Goal: Information Seeking & Learning: Check status

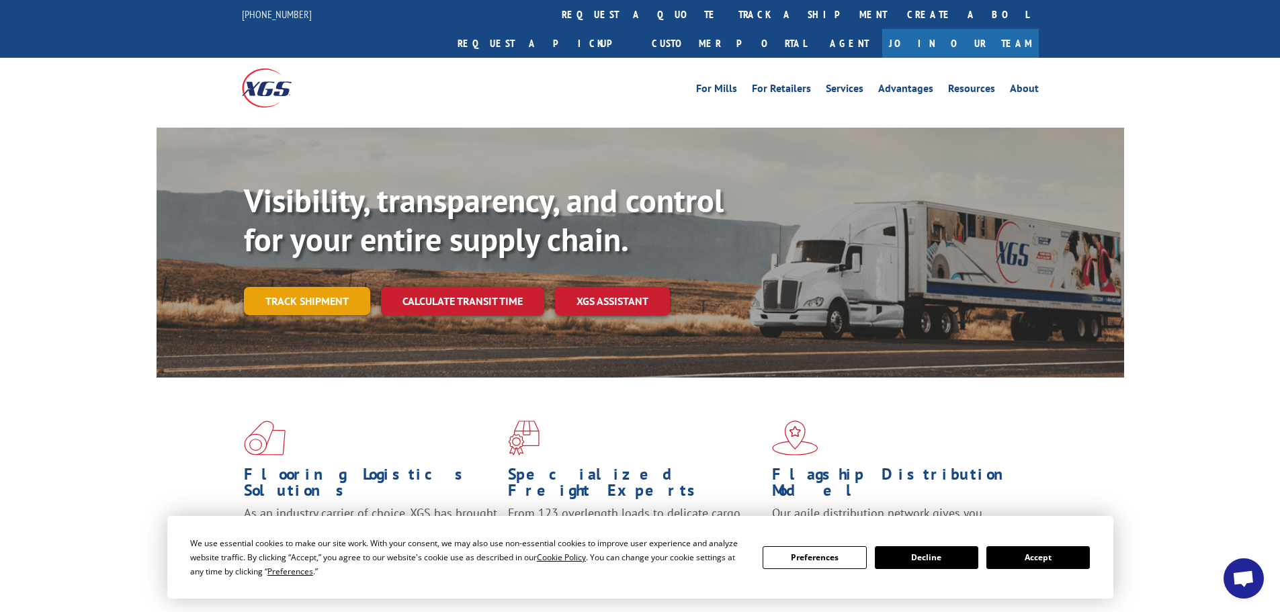
click at [281, 287] on link "Track shipment" at bounding box center [307, 301] width 126 height 28
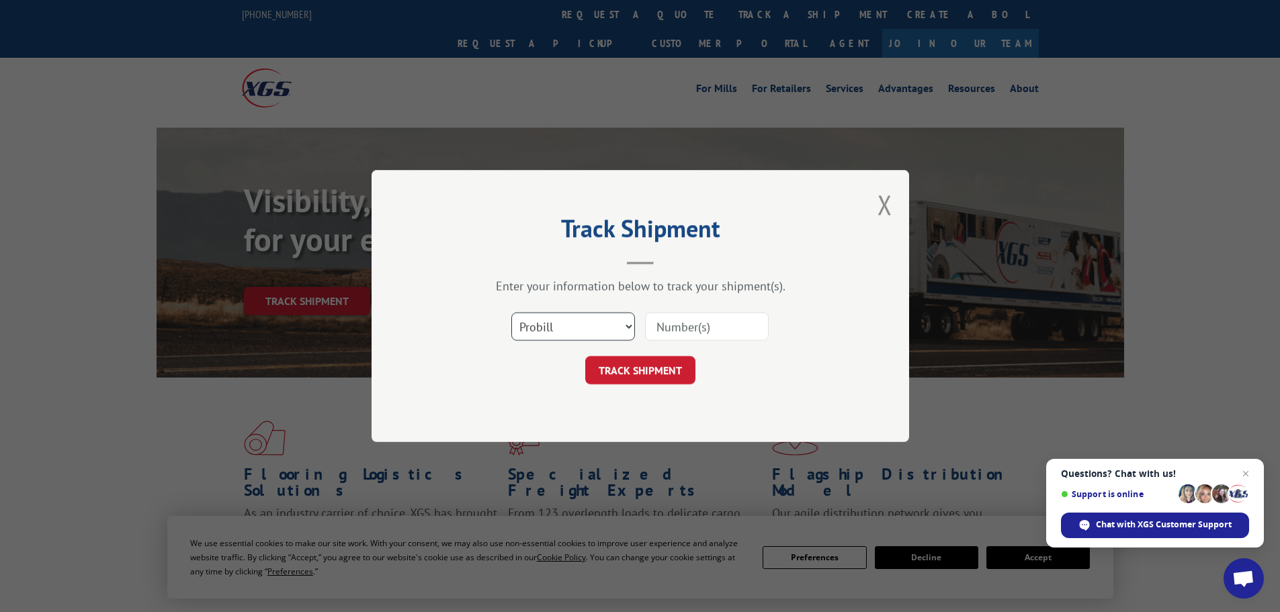
click at [582, 329] on select "Select category... Probill BOL PO" at bounding box center [573, 326] width 124 height 28
select select "bol"
click at [511, 312] on select "Select category... Probill BOL PO" at bounding box center [573, 326] width 124 height 28
click at [671, 326] on input at bounding box center [707, 326] width 124 height 28
paste input "6006861"
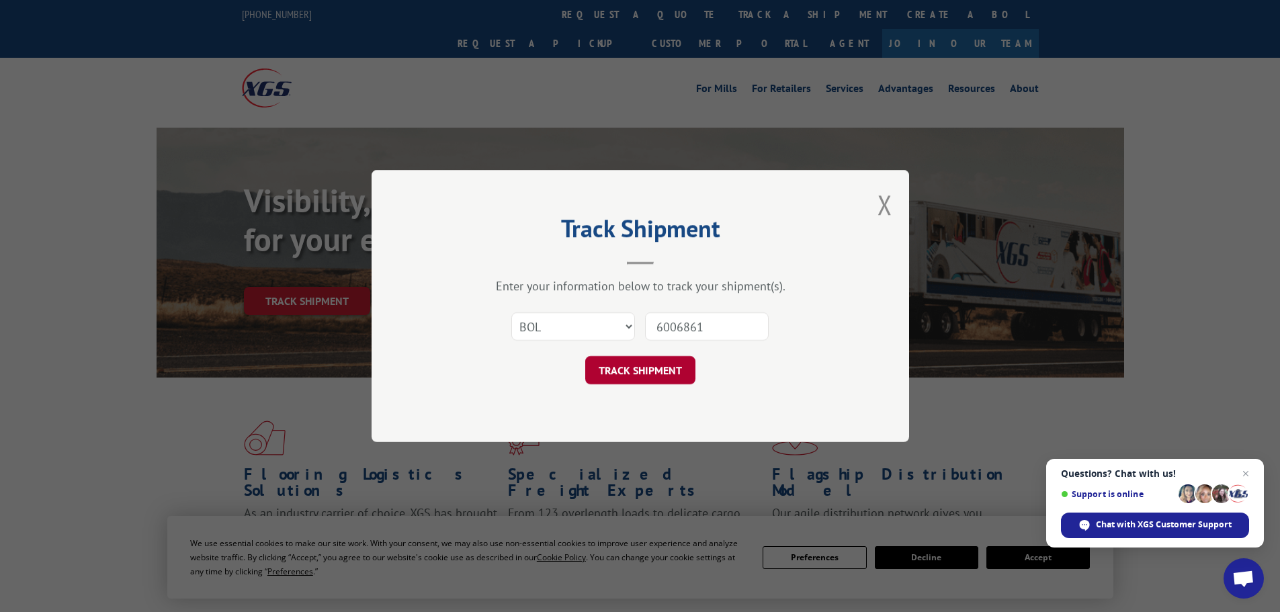
type input "6006861"
click at [648, 366] on button "TRACK SHIPMENT" at bounding box center [640, 370] width 110 height 28
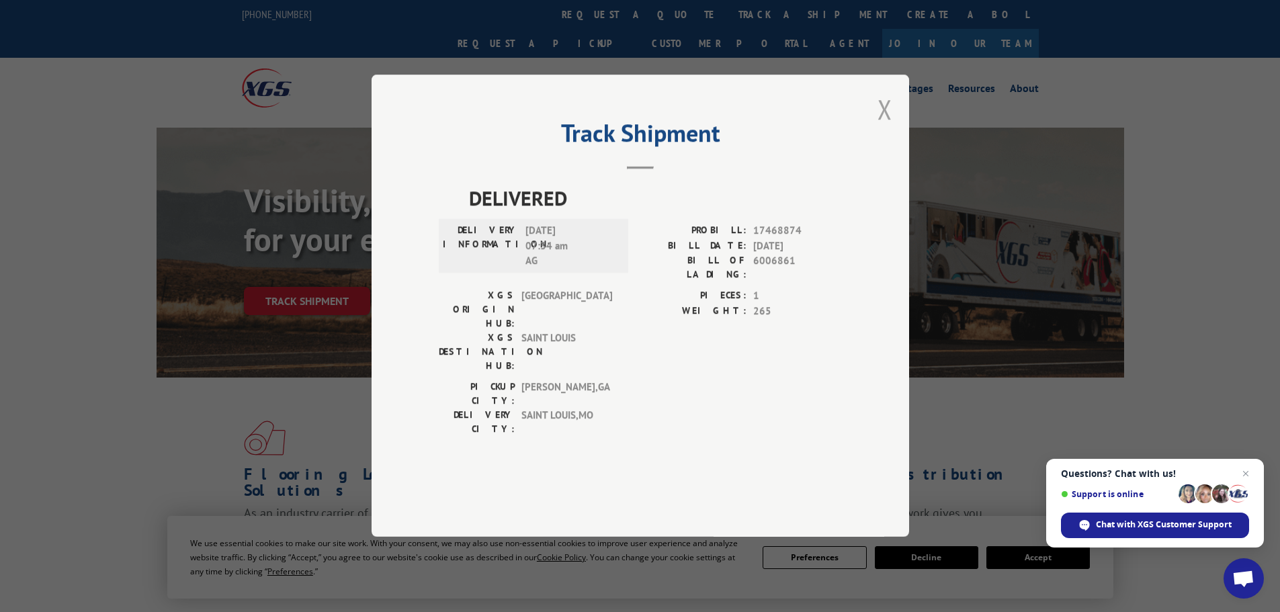
click at [886, 127] on button "Close modal" at bounding box center [885, 109] width 15 height 36
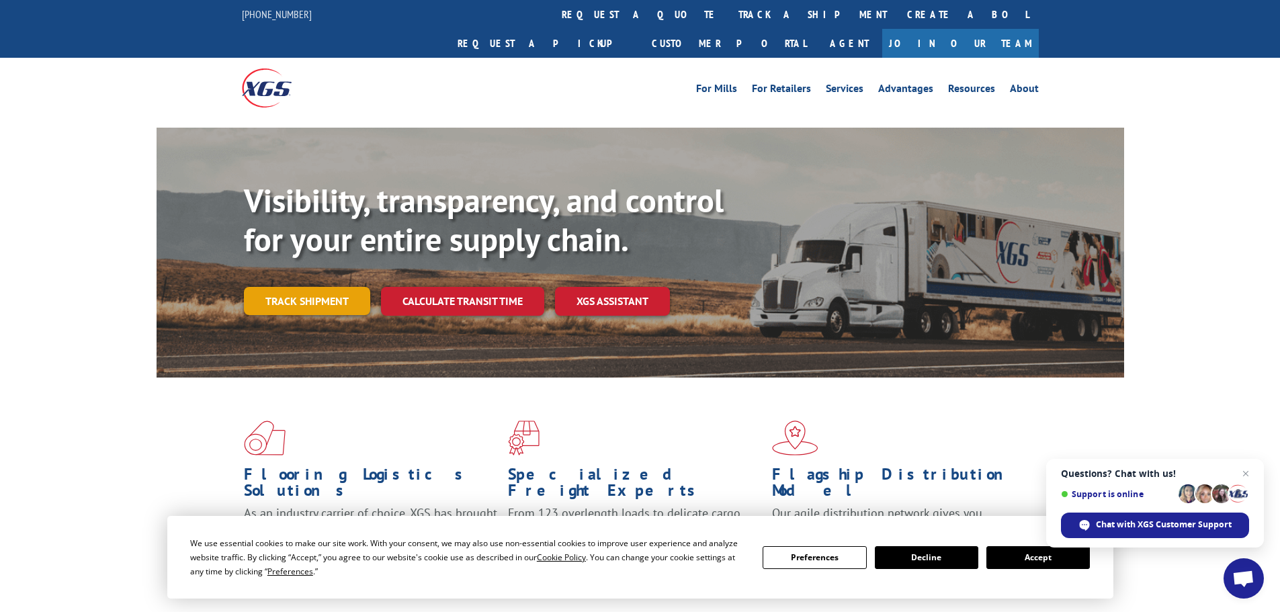
click at [336, 287] on link "Track shipment" at bounding box center [307, 301] width 126 height 28
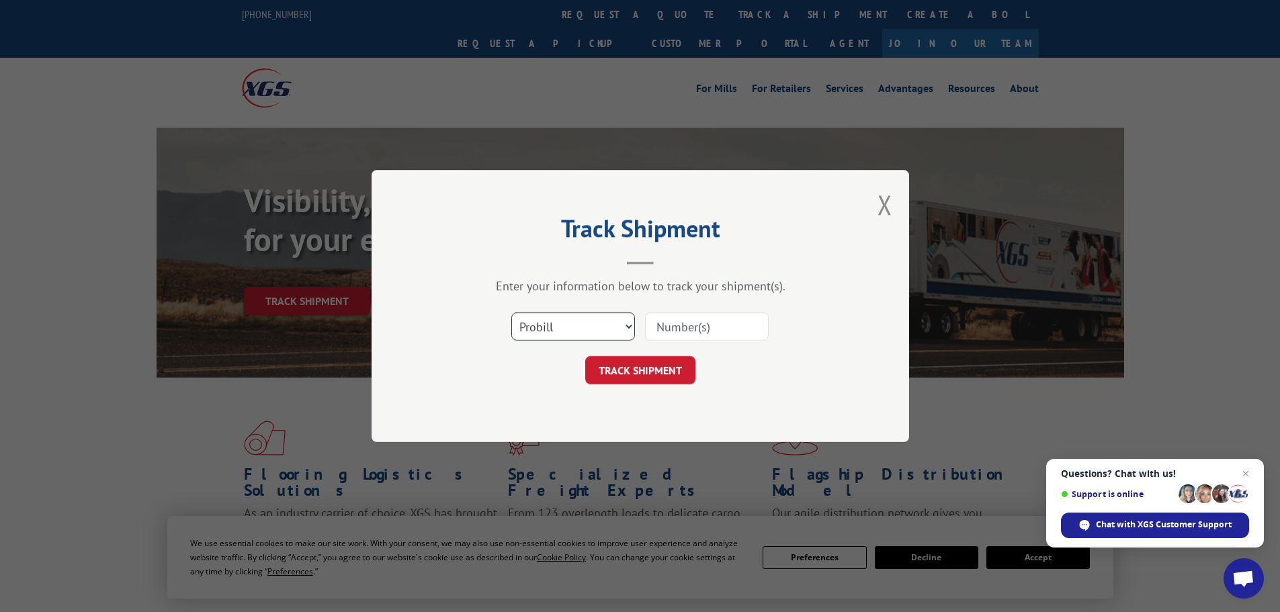
click at [570, 322] on select "Select category... Probill BOL PO" at bounding box center [573, 326] width 124 height 28
select select "bol"
click at [511, 312] on select "Select category... Probill BOL PO" at bounding box center [573, 326] width 124 height 28
click at [677, 328] on input at bounding box center [707, 326] width 124 height 28
paste input "6009815"
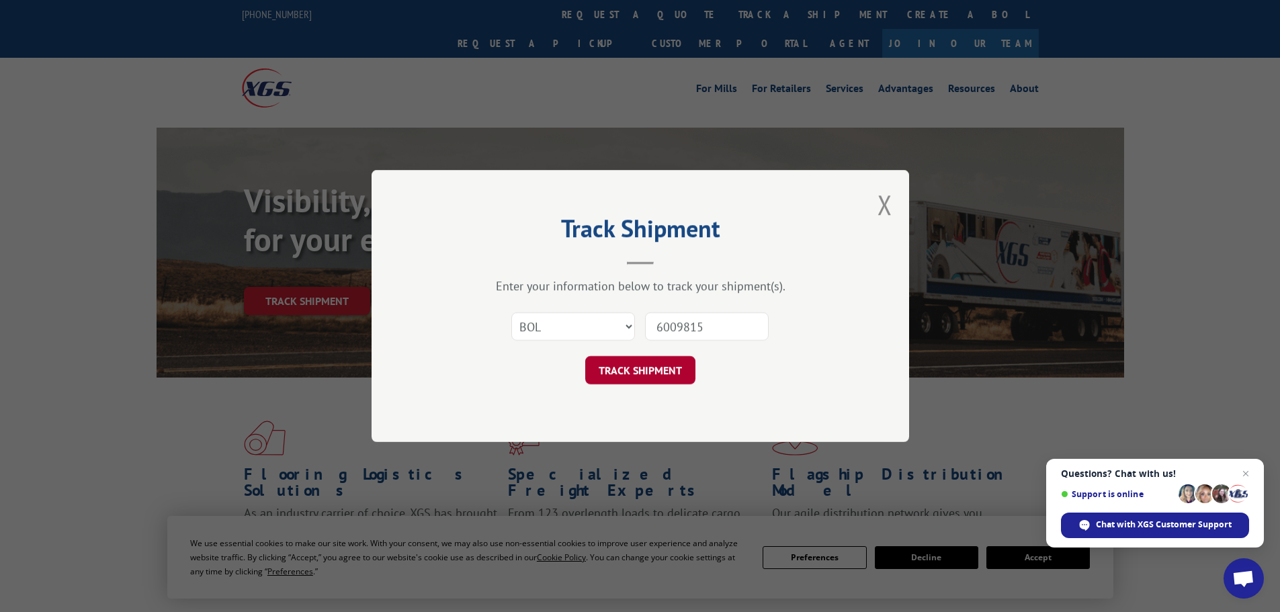
type input "6009815"
click at [655, 373] on button "TRACK SHIPMENT" at bounding box center [640, 370] width 110 height 28
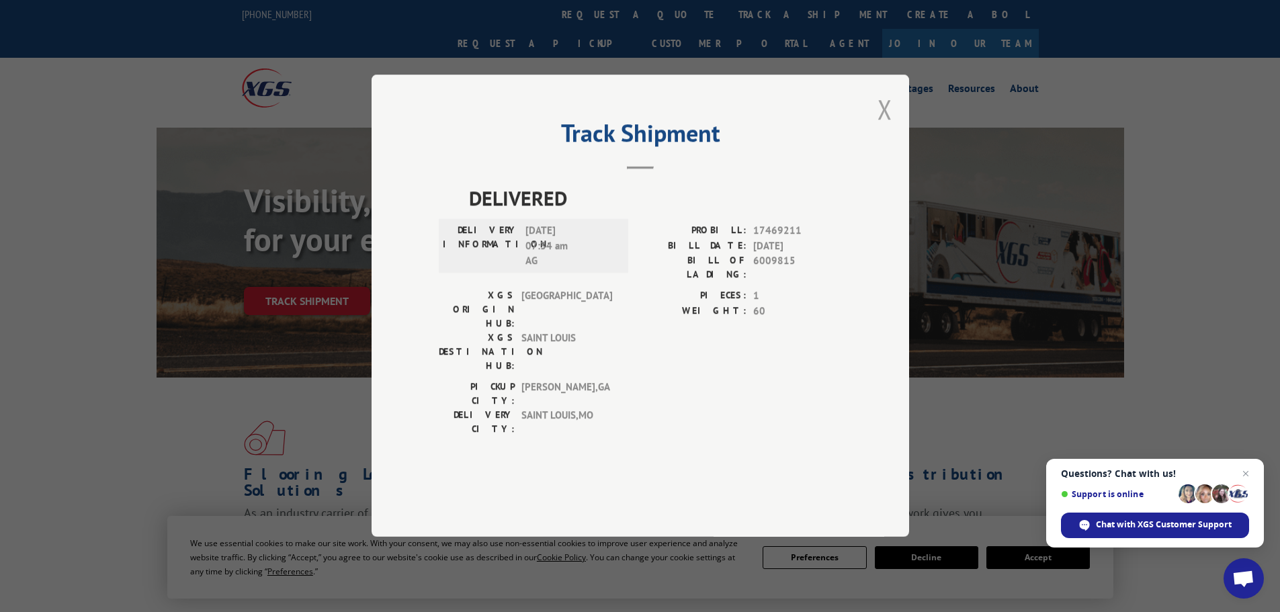
click at [886, 127] on button "Close modal" at bounding box center [885, 109] width 15 height 36
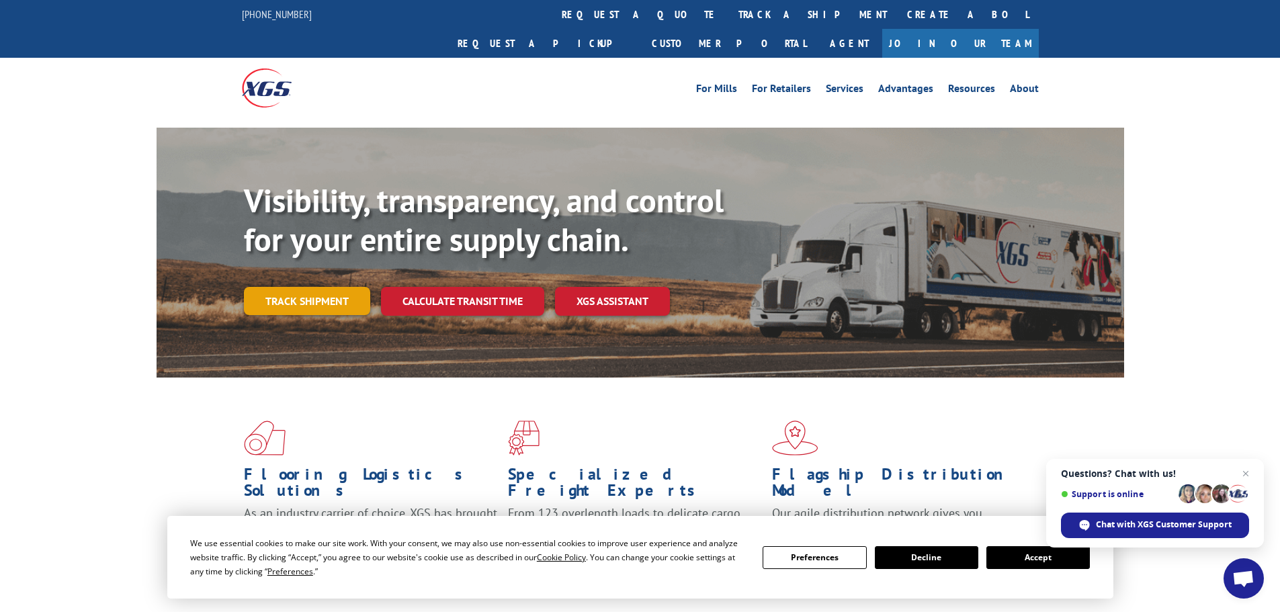
click at [330, 287] on link "Track shipment" at bounding box center [307, 301] width 126 height 28
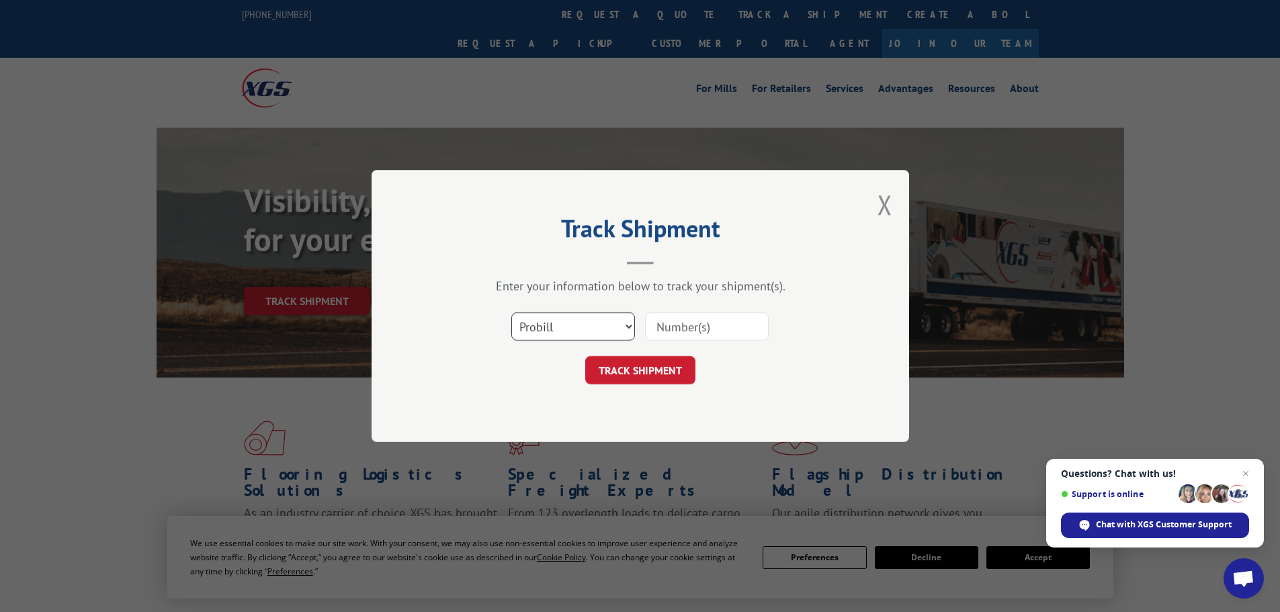
click at [594, 334] on select "Select category... Probill BOL PO" at bounding box center [573, 326] width 124 height 28
select select "bol"
click at [511, 312] on select "Select category... Probill BOL PO" at bounding box center [573, 326] width 124 height 28
click at [668, 325] on input at bounding box center [707, 326] width 124 height 28
paste input "6013781"
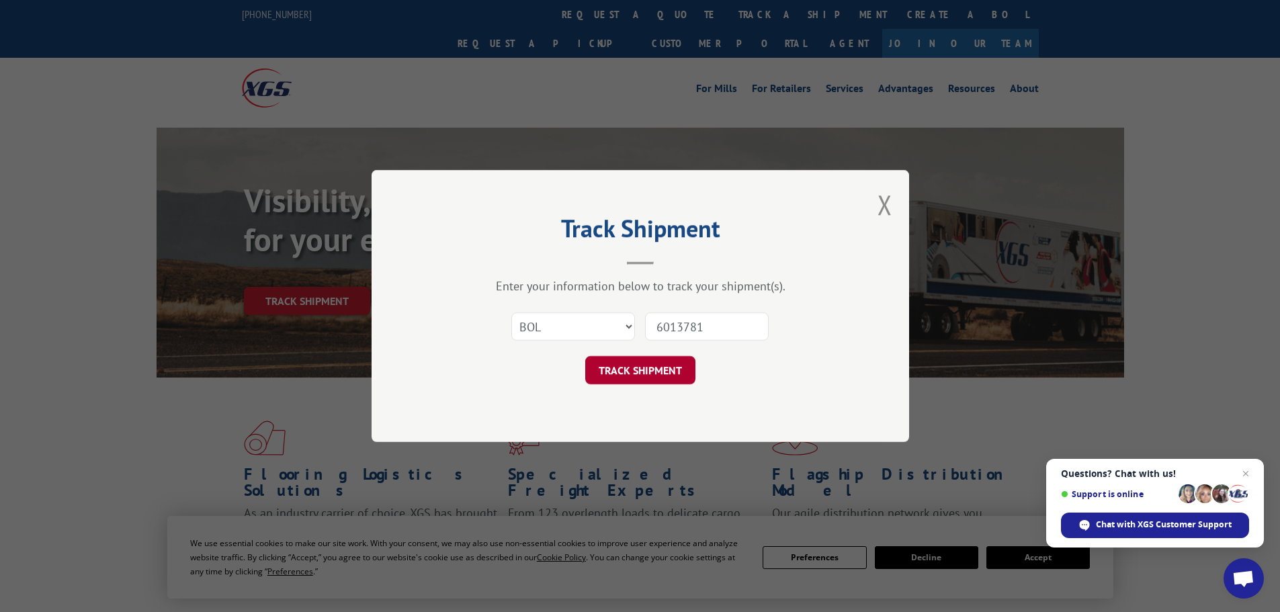
type input "6013781"
click at [665, 367] on button "TRACK SHIPMENT" at bounding box center [640, 370] width 110 height 28
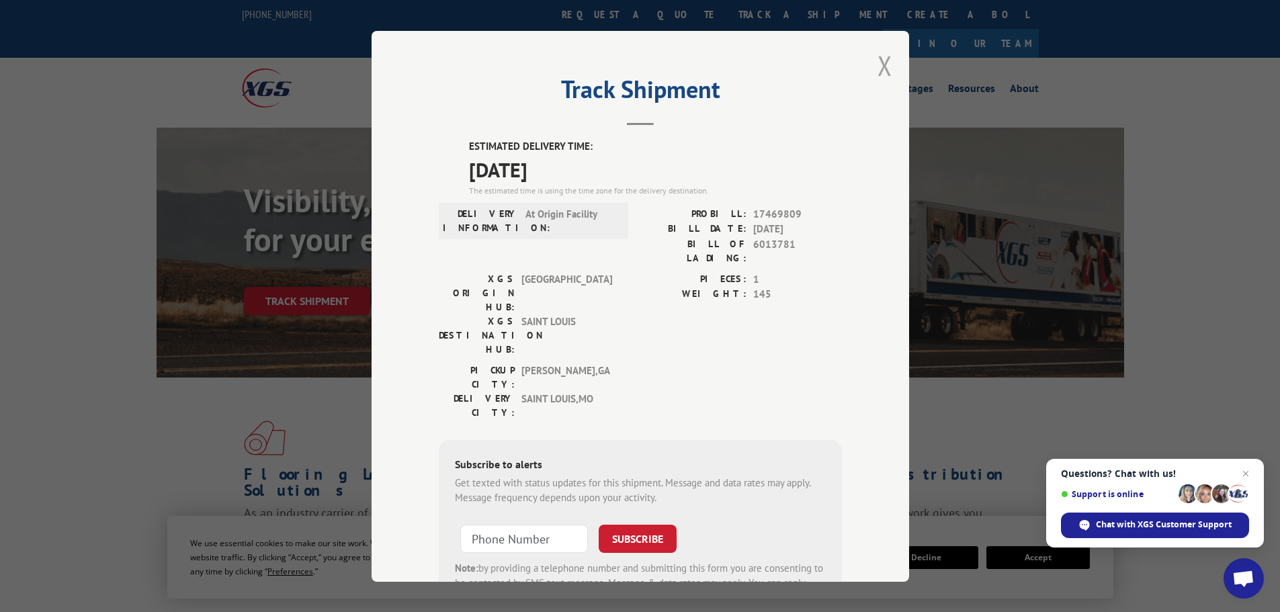
click at [878, 73] on button "Close modal" at bounding box center [885, 66] width 15 height 36
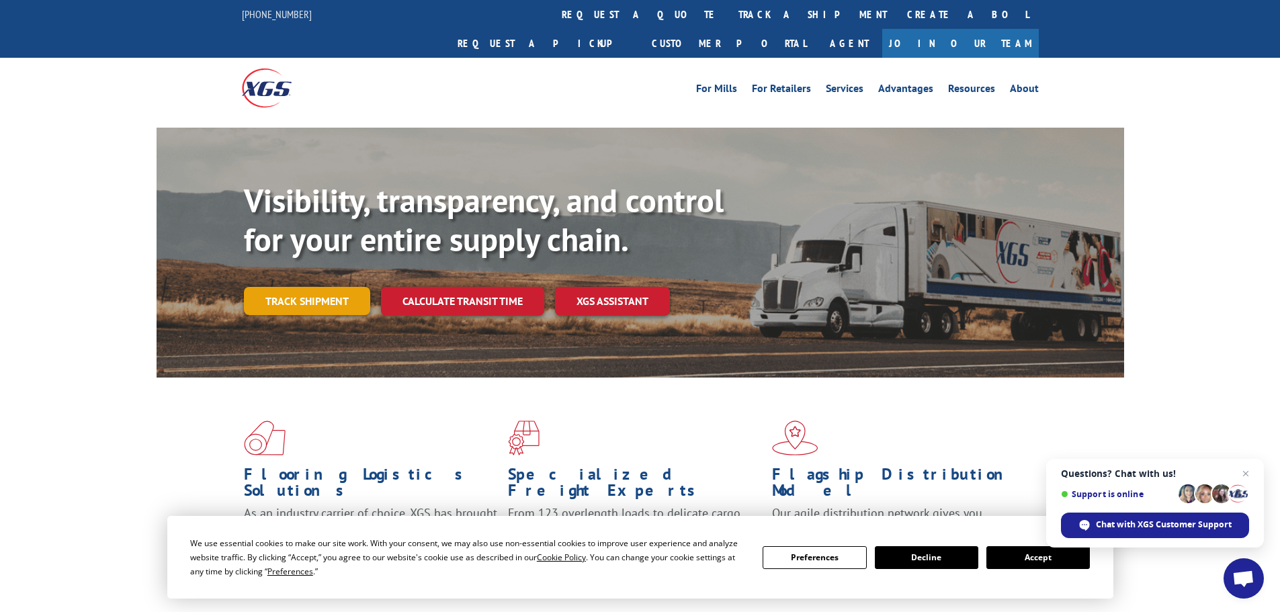
click at [323, 287] on link "Track shipment" at bounding box center [307, 301] width 126 height 28
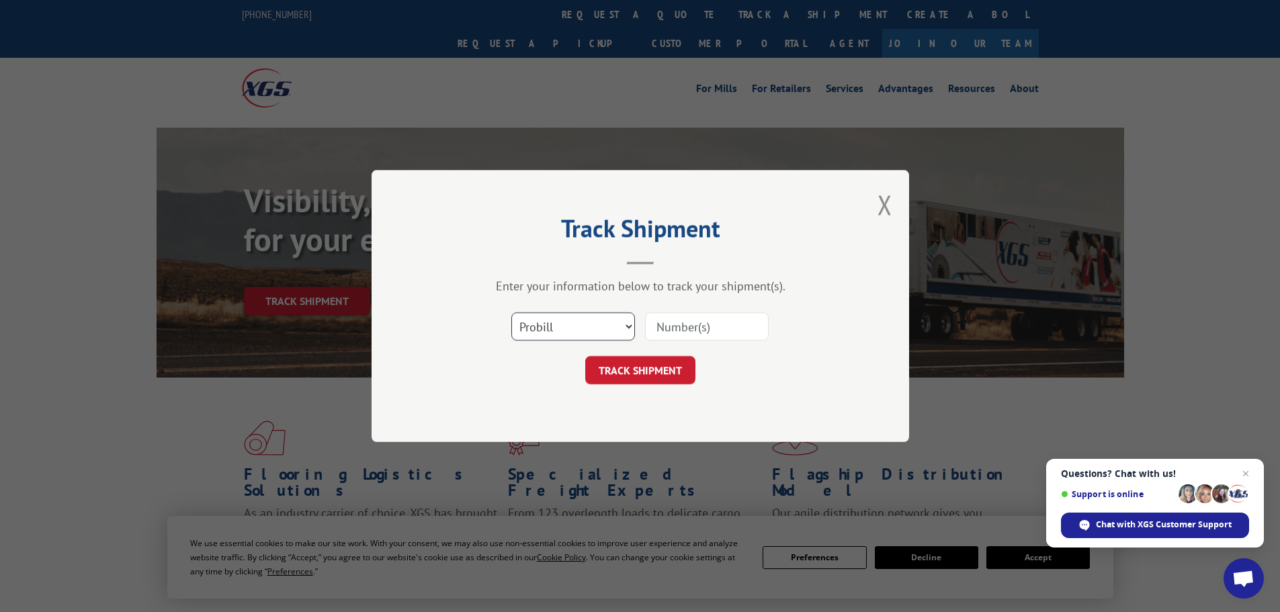
click at [560, 328] on select "Select category... Probill BOL PO" at bounding box center [573, 326] width 124 height 28
select select "bol"
click at [511, 312] on select "Select category... Probill BOL PO" at bounding box center [573, 326] width 124 height 28
click at [671, 324] on input at bounding box center [707, 326] width 124 height 28
paste input "5176351"
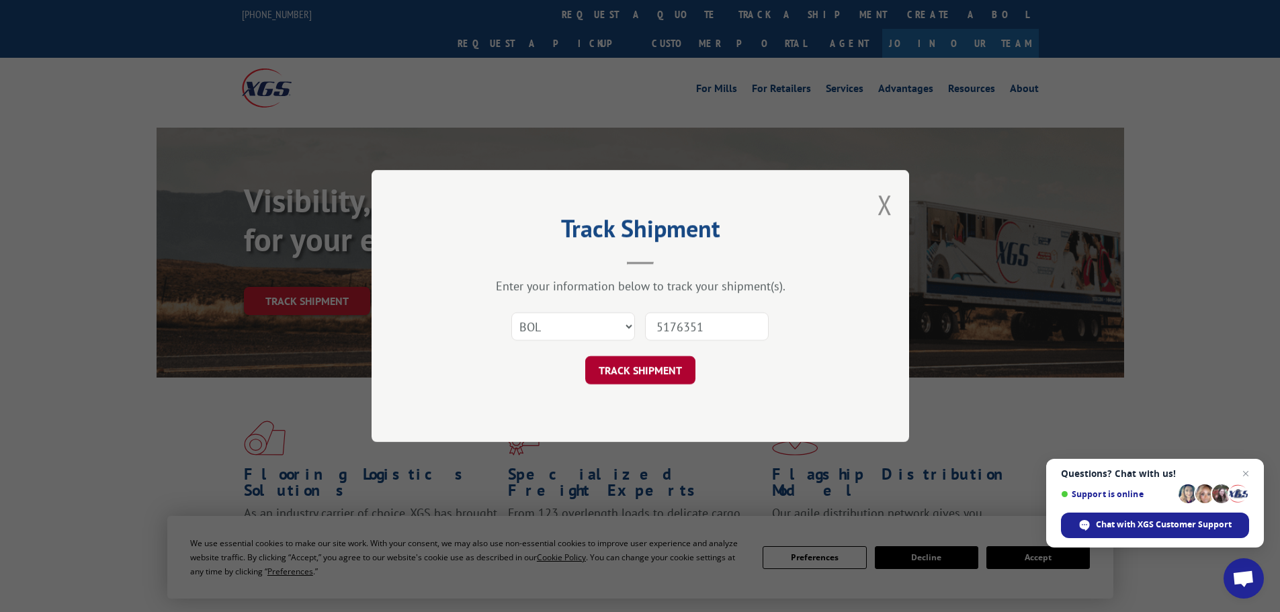
type input "5176351"
click at [653, 362] on button "TRACK SHIPMENT" at bounding box center [640, 370] width 110 height 28
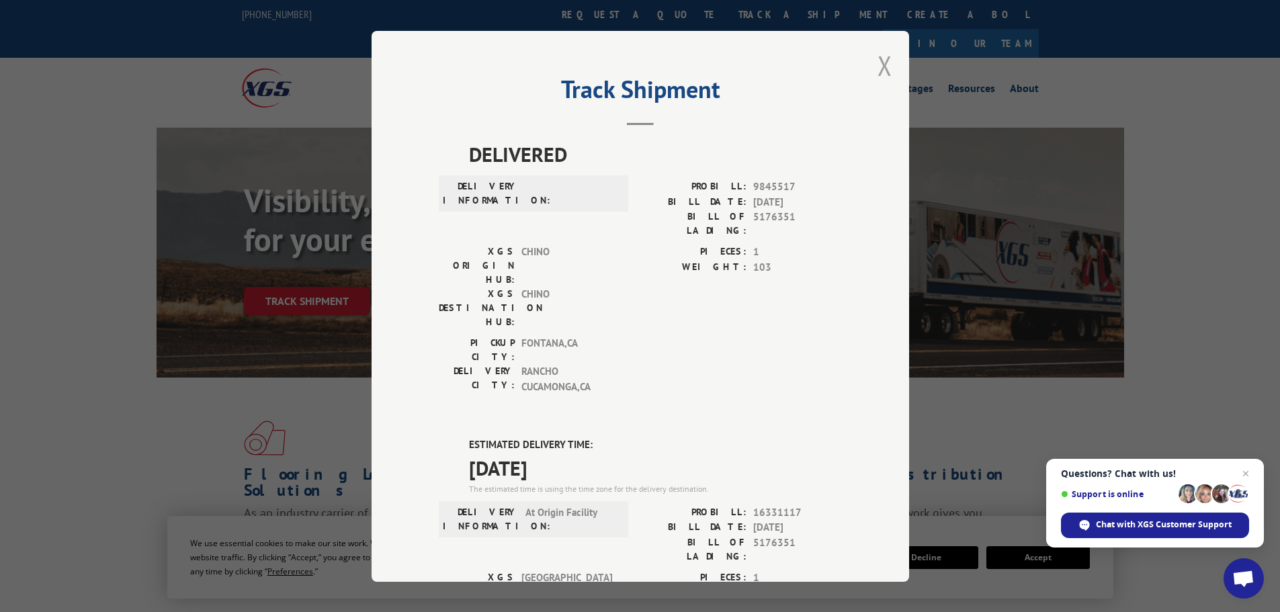
click at [881, 62] on button "Close modal" at bounding box center [885, 66] width 15 height 36
